Goal: Information Seeking & Learning: Learn about a topic

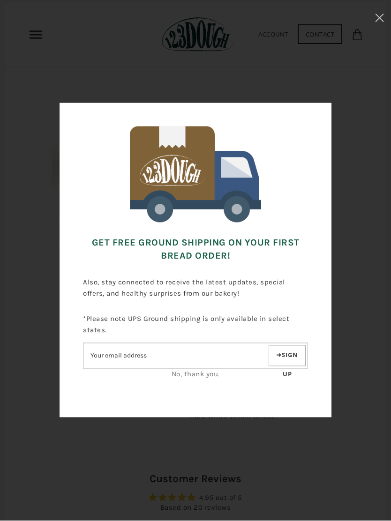
click at [137, 355] on input"] "Email address" at bounding box center [174, 356] width 183 height 16
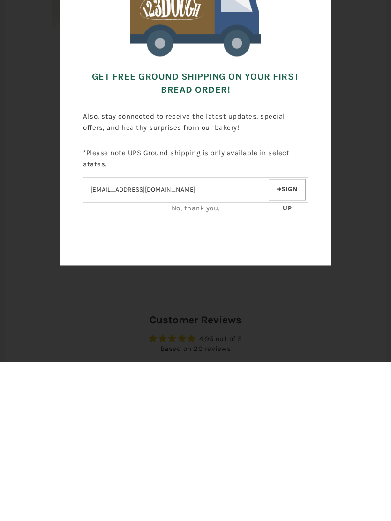
type input"] "srodirg55@gmail.com"
click at [290, 339] on button "Sign up" at bounding box center [287, 349] width 37 height 21
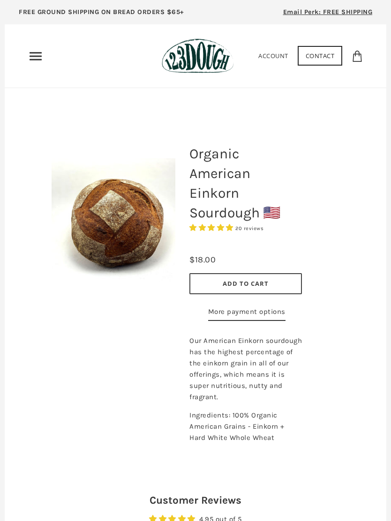
click at [131, 252] on img at bounding box center [114, 220] width 124 height 124
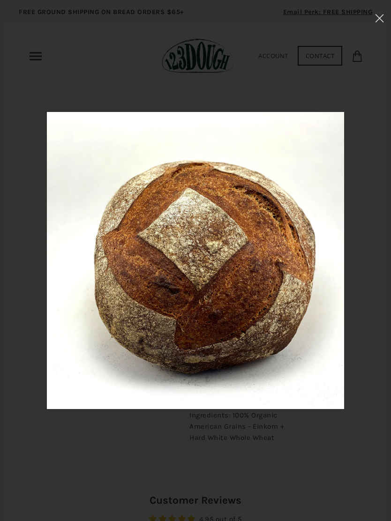
click at [357, 56] on div at bounding box center [195, 260] width 391 height 521
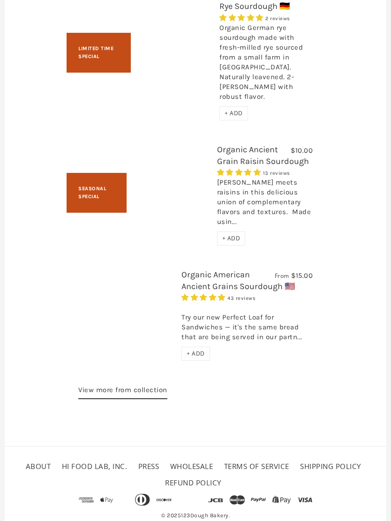
scroll to position [1711, 0]
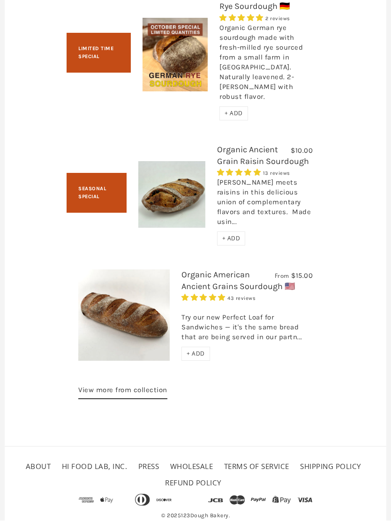
click at [157, 393] on link "View more from collection" at bounding box center [122, 392] width 89 height 15
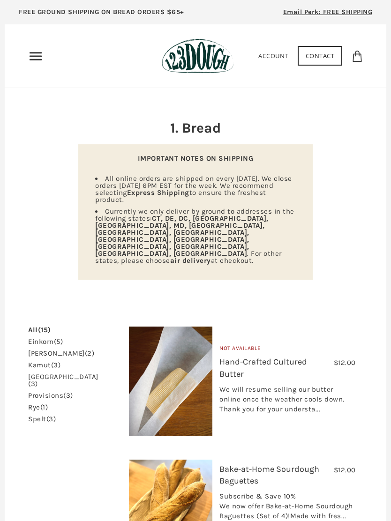
click at [57, 338] on span "(5)" at bounding box center [58, 342] width 9 height 8
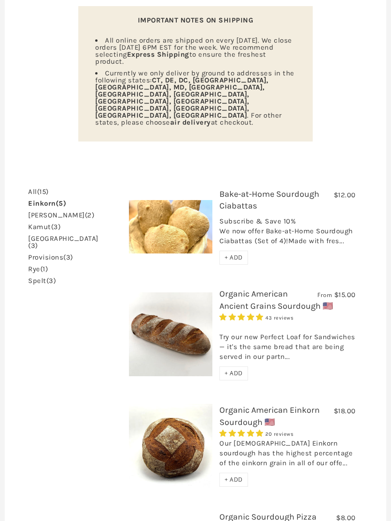
scroll to position [139, 0]
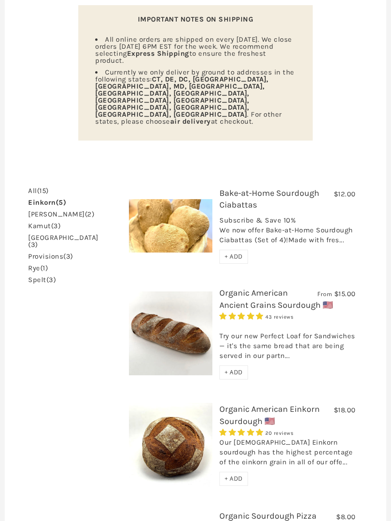
click at [262, 216] on div "Subscribe & Save 10% We now offer Bake-at-Home Sourdough Ciabattas (Set of 4)!M…" at bounding box center [287, 233] width 136 height 34
click at [324, 216] on div "Subscribe & Save 10% We now offer Bake-at-Home Sourdough Ciabattas (Set of 4)!M…" at bounding box center [287, 233] width 136 height 34
click at [195, 200] on img at bounding box center [171, 226] width 84 height 53
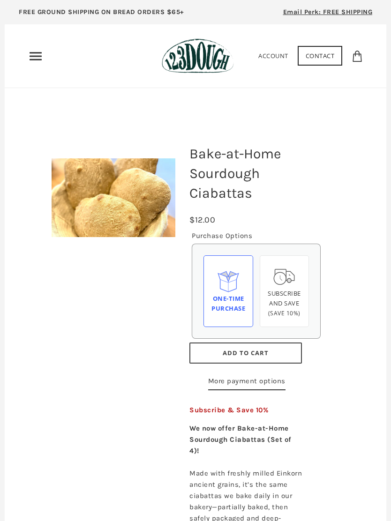
click at [37, 49] on icon "Primary" at bounding box center [35, 56] width 15 height 15
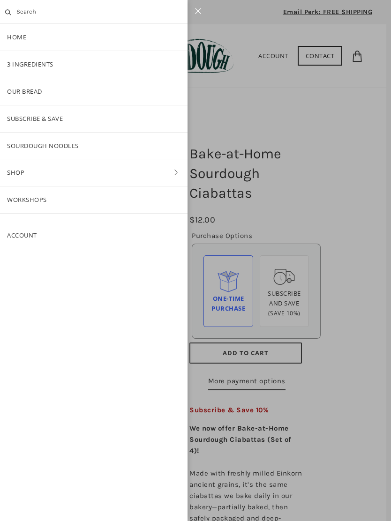
click at [103, 89] on link "Our Bread" at bounding box center [94, 91] width 188 height 27
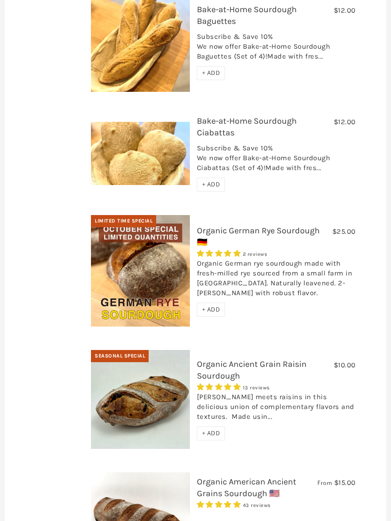
scroll to position [520, 0]
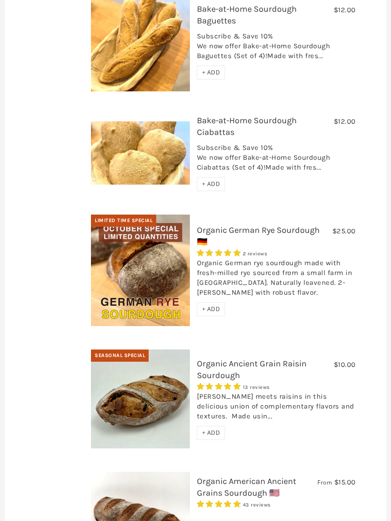
click at [235, 384] on span "4.92 stars" at bounding box center [237, 387] width 8 height 7
click at [267, 392] on div "[PERSON_NAME] meets raisins in this delicious union of complementary flavors an…" at bounding box center [276, 409] width 159 height 34
click at [161, 376] on img at bounding box center [140, 399] width 99 height 99
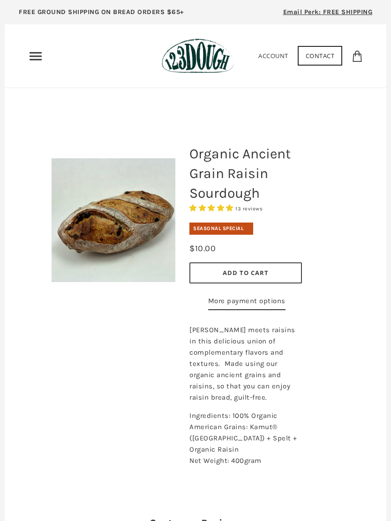
click at [36, 58] on icon "Primary" at bounding box center [35, 56] width 15 height 15
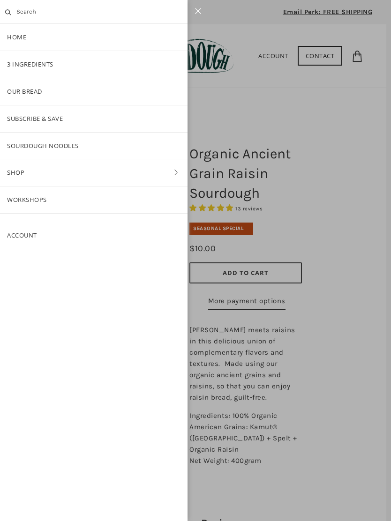
click at [153, 67] on link "3 Ingredients" at bounding box center [94, 64] width 188 height 27
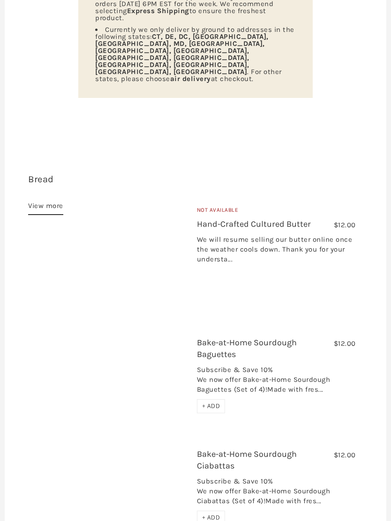
scroll to position [187, 0]
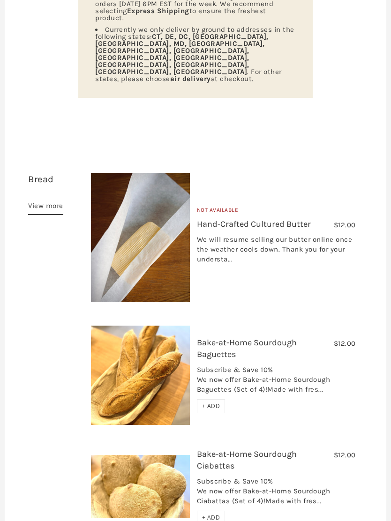
click at [51, 200] on link "View more" at bounding box center [45, 207] width 35 height 15
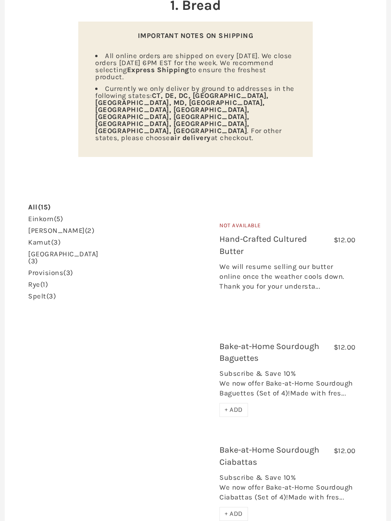
scroll to position [134, 0]
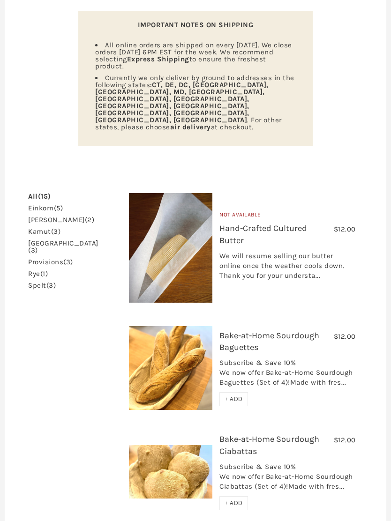
click at [52, 205] on link "einkorn (5)" at bounding box center [45, 208] width 35 height 7
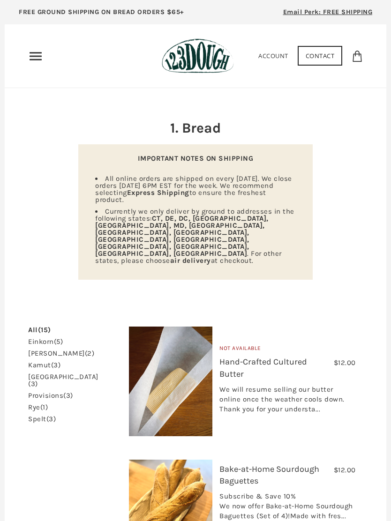
scroll to position [151, 0]
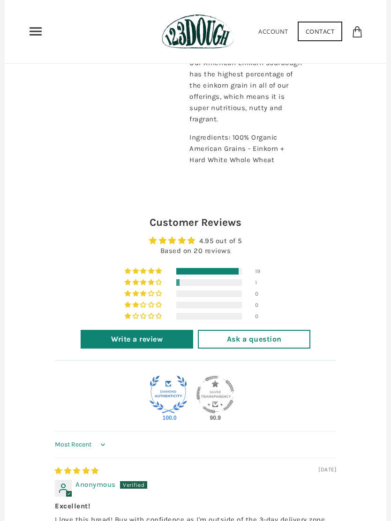
scroll to position [277, 0]
